Goal: Task Accomplishment & Management: Manage account settings

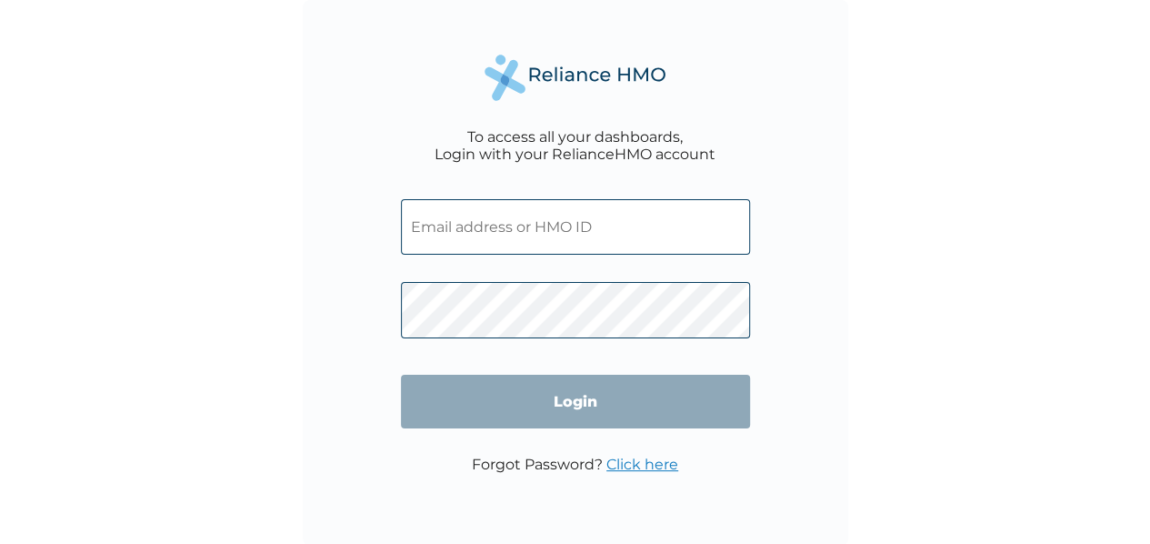
click at [475, 243] on input "text" at bounding box center [575, 226] width 349 height 55
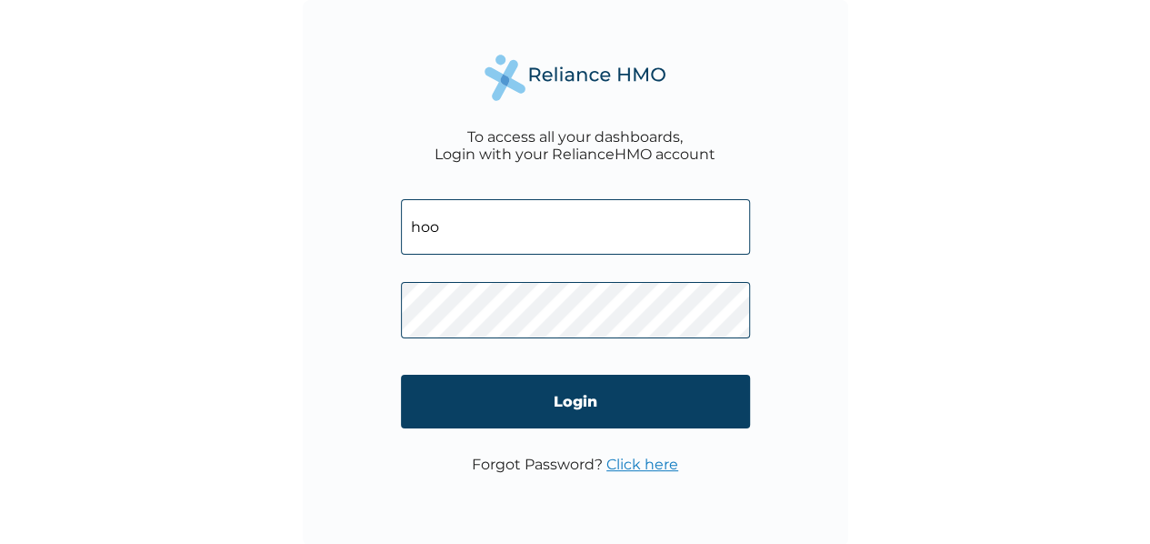
type input "[EMAIL_ADDRESS][DOMAIN_NAME]"
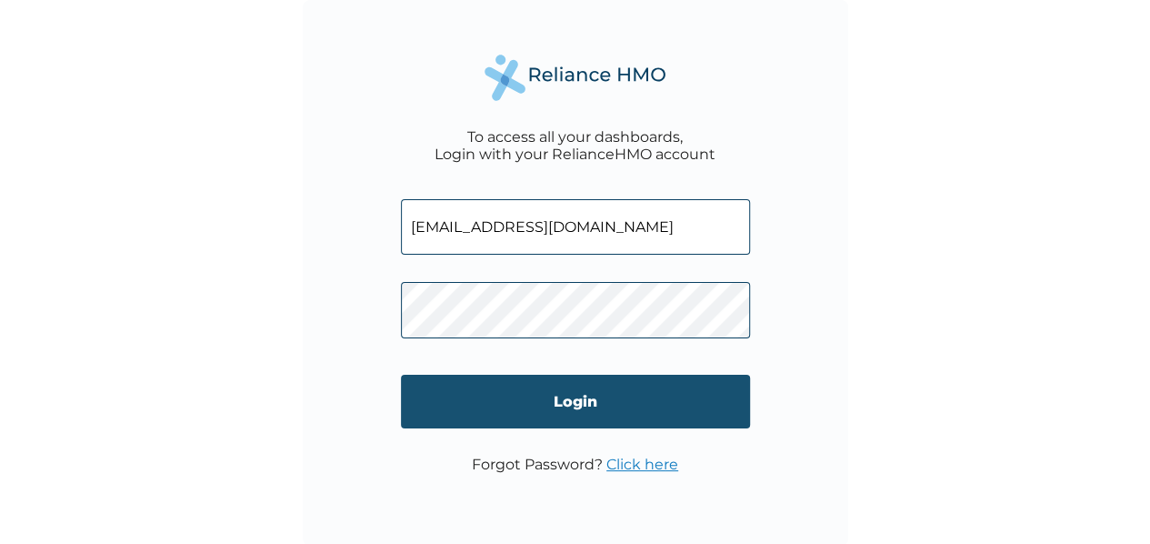
click at [571, 407] on input "Login" at bounding box center [575, 402] width 349 height 54
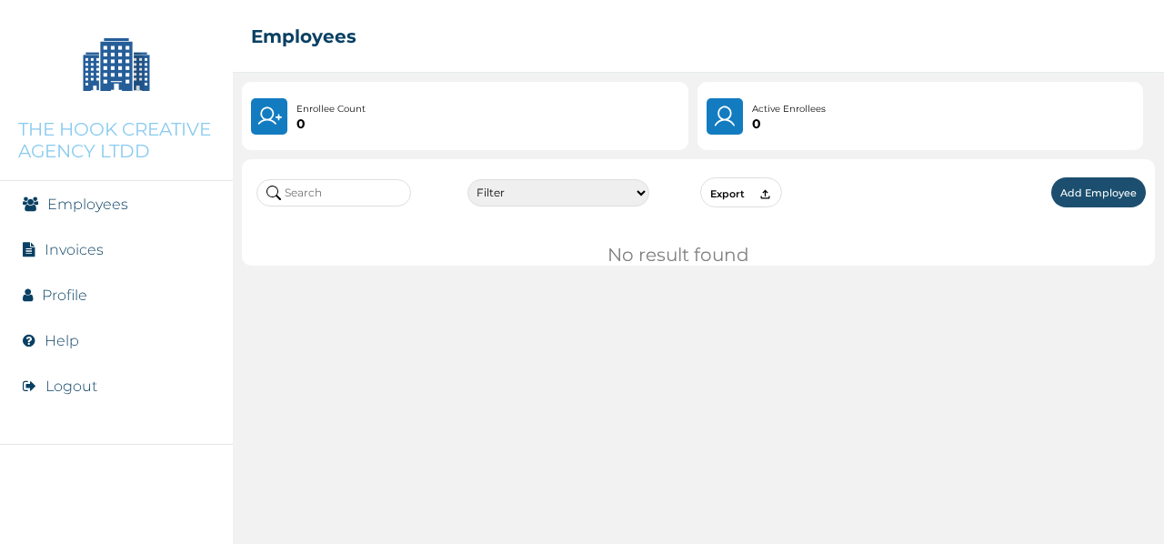
click at [117, 208] on link "Employees" at bounding box center [87, 204] width 81 height 17
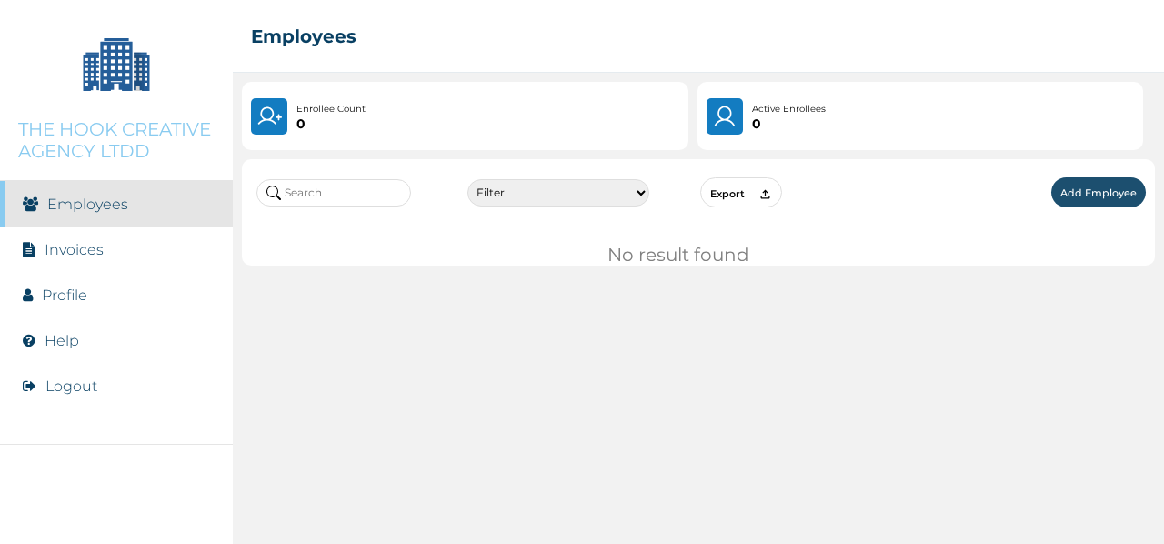
click at [57, 260] on li "Invoices" at bounding box center [116, 248] width 233 height 45
click at [47, 252] on link "Invoices" at bounding box center [74, 249] width 59 height 17
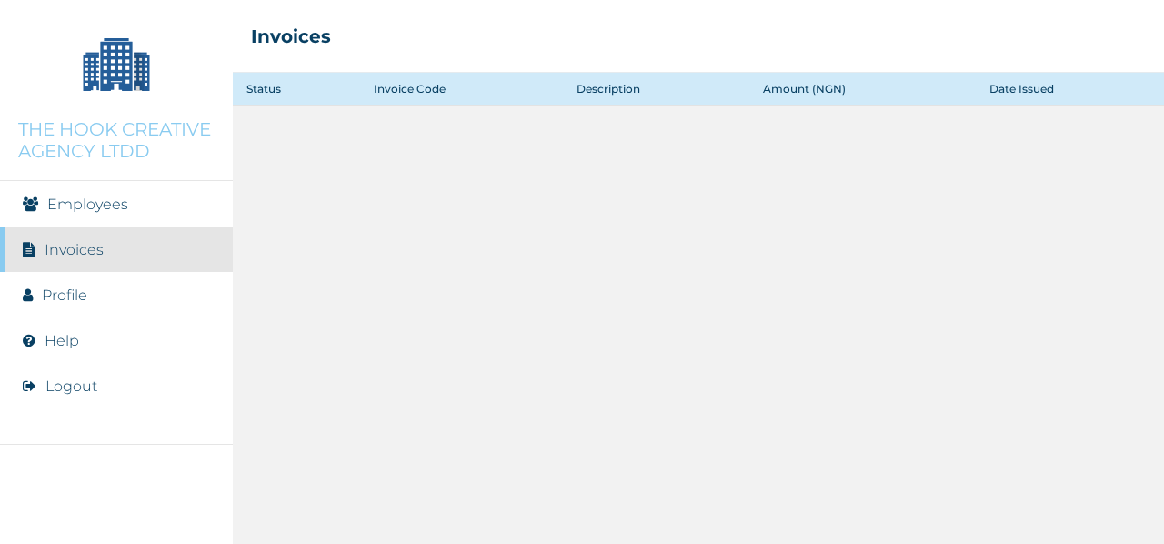
click at [55, 296] on link "Profile" at bounding box center [64, 294] width 45 height 17
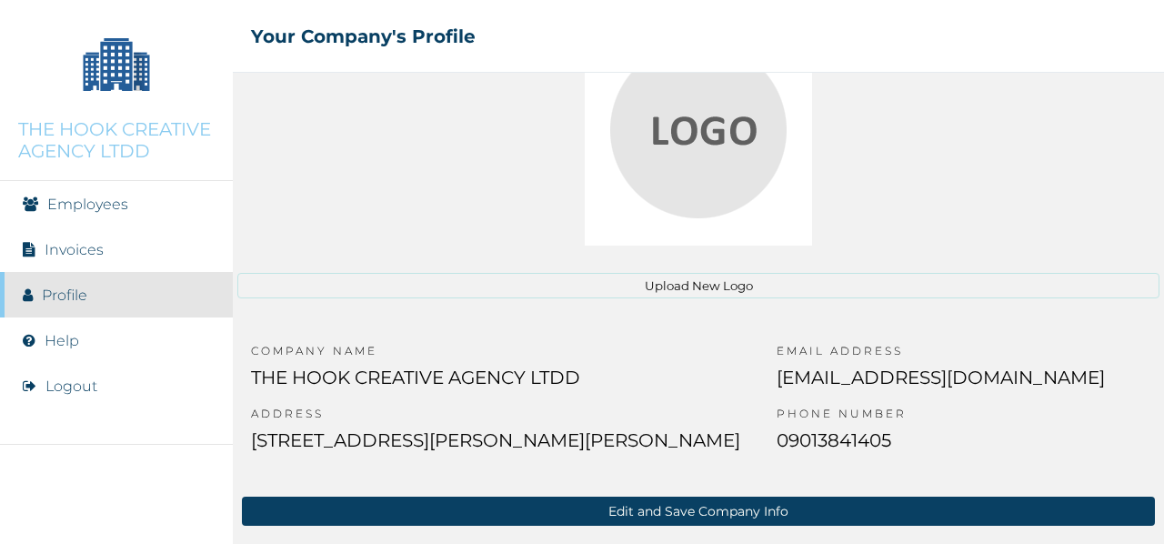
scroll to position [291, 0]
